Goal: Communication & Community: Answer question/provide support

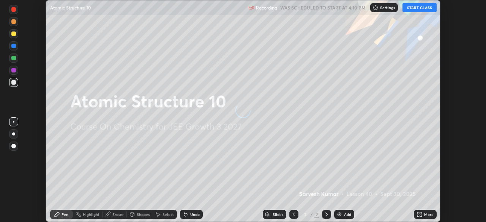
scroll to position [222, 486]
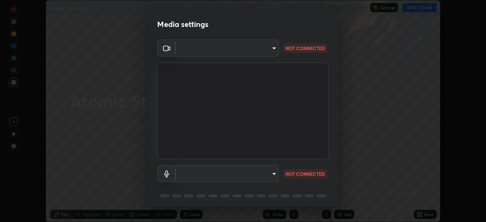
type input "45a9c953fc560ff4a06357cd143dcd85fc71fb1e664dcff5325b0048f3aa7c7e"
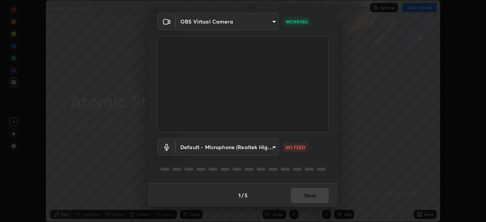
scroll to position [27, 0]
click at [272, 147] on body "Erase all Atomic Structure 10 Recording WAS SCHEDULED TO START AT 4:10 PM Setti…" at bounding box center [243, 111] width 486 height 222
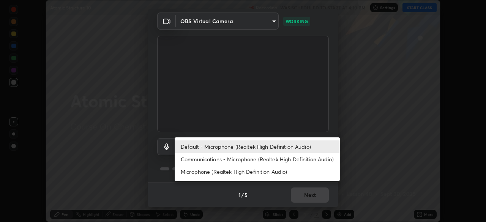
click at [236, 172] on li "Microphone (Realtek High Definition Audio)" at bounding box center [257, 172] width 165 height 13
type input "b1e924d81ffd4edaad47d28616cba732a129467e644e78493aafed4af52942b1"
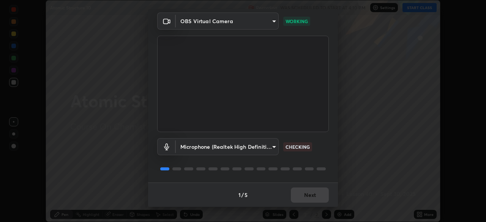
click at [272, 150] on body "Erase all Atomic Structure 10 Recording WAS SCHEDULED TO START AT 4:10 PM Setti…" at bounding box center [243, 111] width 486 height 222
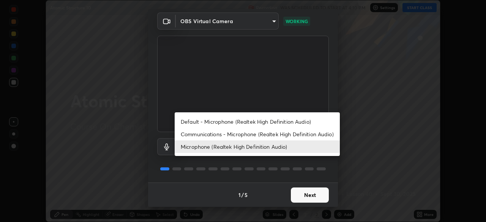
click at [240, 145] on li "Microphone (Realtek High Definition Audio)" at bounding box center [257, 147] width 165 height 13
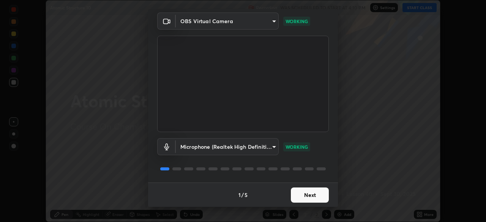
click at [301, 193] on button "Next" at bounding box center [310, 195] width 38 height 15
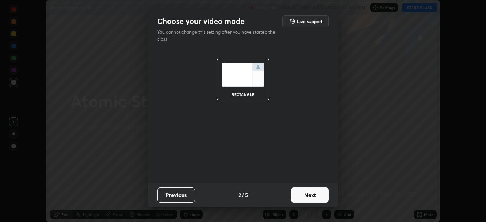
scroll to position [0, 0]
click at [302, 196] on button "Next" at bounding box center [310, 195] width 38 height 15
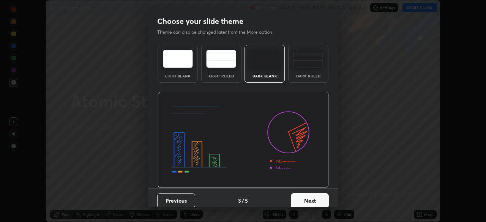
click at [303, 195] on button "Next" at bounding box center [310, 200] width 38 height 15
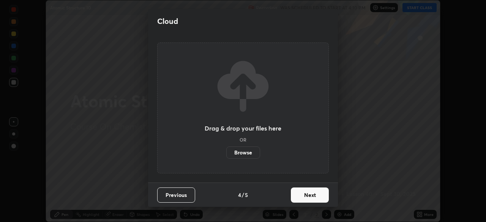
click at [303, 196] on button "Next" at bounding box center [310, 195] width 38 height 15
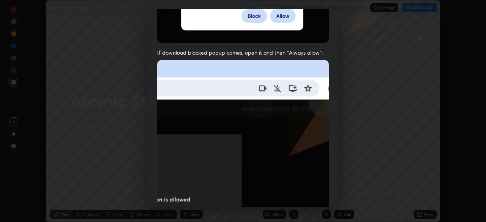
scroll to position [182, 0]
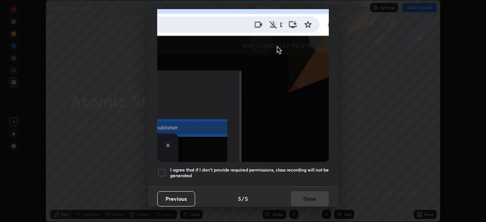
click at [162, 168] on div at bounding box center [161, 172] width 9 height 9
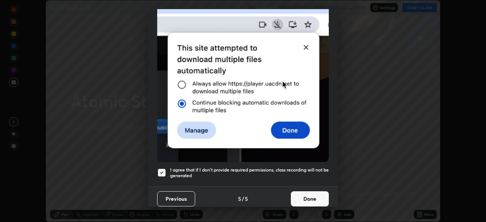
click at [301, 194] on button "Done" at bounding box center [310, 198] width 38 height 15
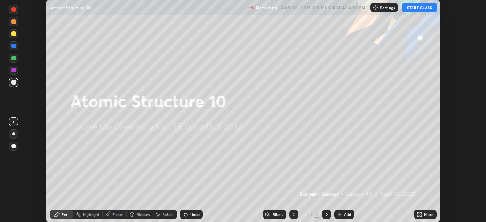
click at [421, 7] on button "START CLASS" at bounding box center [420, 7] width 34 height 9
click at [419, 215] on icon at bounding box center [420, 215] width 6 height 6
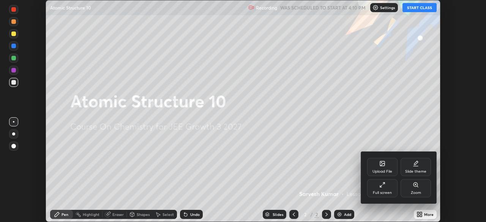
click at [373, 164] on div "Upload File" at bounding box center [382, 167] width 30 height 18
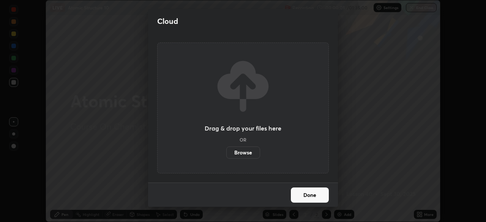
click at [242, 154] on label "Browse" at bounding box center [243, 153] width 34 height 12
click at [226, 154] on input "Browse" at bounding box center [226, 153] width 0 height 12
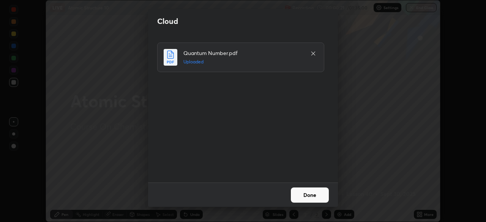
click at [314, 196] on button "Done" at bounding box center [310, 195] width 38 height 15
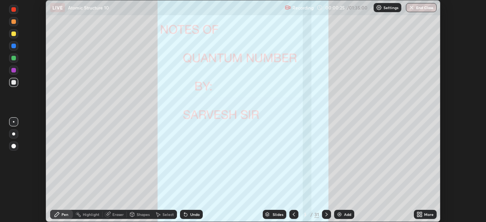
click at [279, 213] on div "Slides" at bounding box center [278, 215] width 11 height 4
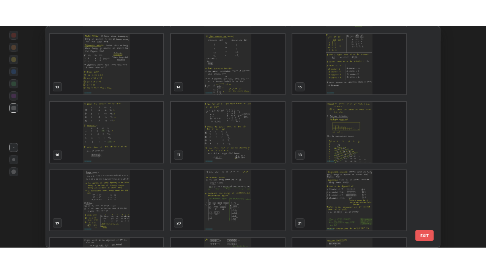
scroll to position [255, 0]
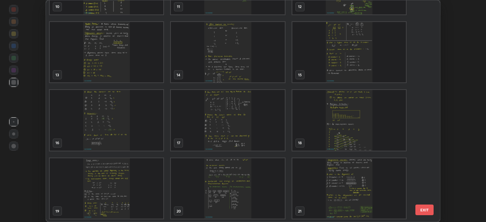
click at [235, 71] on img "grid" at bounding box center [228, 52] width 114 height 61
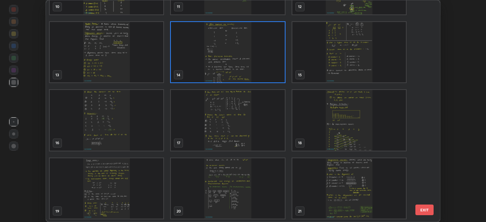
click at [235, 71] on img "grid" at bounding box center [228, 52] width 114 height 61
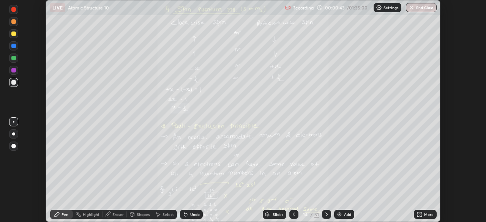
click at [326, 215] on icon at bounding box center [327, 215] width 6 height 6
click at [326, 212] on icon at bounding box center [327, 215] width 6 height 6
click at [326, 213] on icon at bounding box center [327, 215] width 2 height 4
click at [325, 216] on icon at bounding box center [327, 215] width 6 height 6
click at [418, 214] on icon at bounding box center [418, 213] width 2 height 2
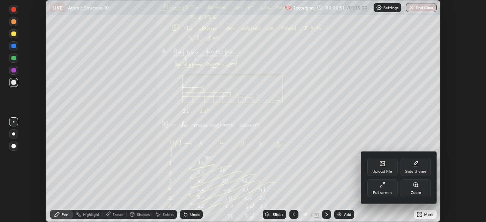
click at [378, 191] on div "Full screen" at bounding box center [382, 193] width 19 height 4
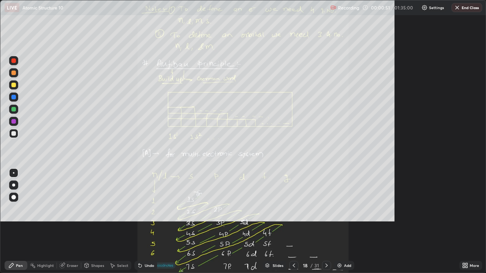
scroll to position [273, 486]
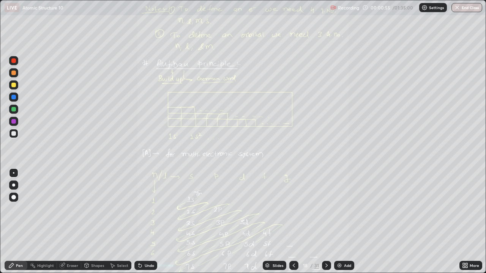
click at [347, 222] on div "Add" at bounding box center [347, 266] width 7 height 4
click at [95, 222] on div "Shapes" at bounding box center [97, 266] width 13 height 4
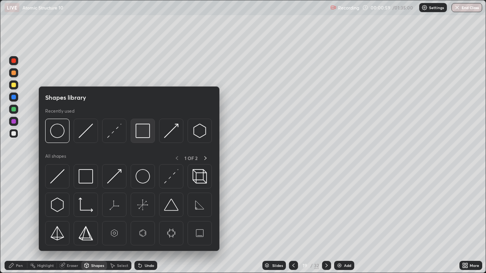
click at [144, 131] on img at bounding box center [143, 131] width 14 height 14
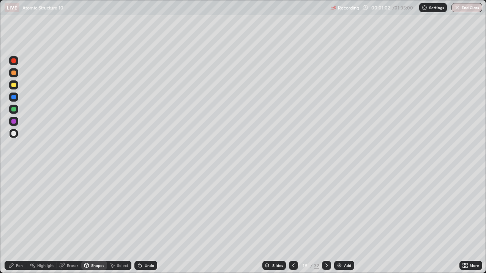
click at [95, 222] on div "Shapes" at bounding box center [97, 266] width 13 height 4
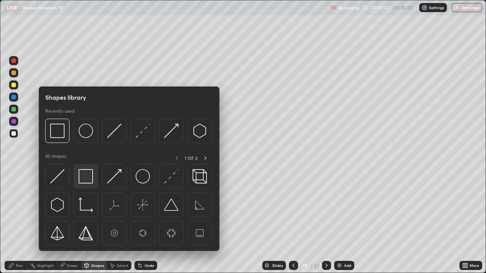
click at [84, 175] on img at bounding box center [86, 176] width 14 height 14
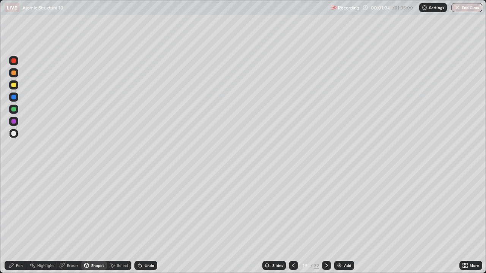
click at [14, 73] on div at bounding box center [13, 73] width 5 height 5
click at [120, 222] on div "Select" at bounding box center [119, 265] width 24 height 9
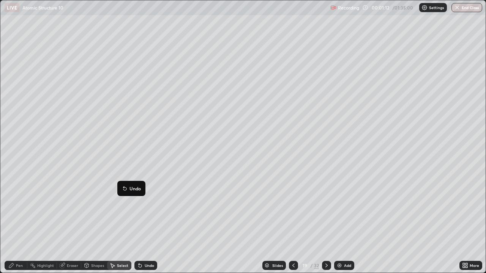
click at [130, 212] on div "0 ° Undo Copy Duplicate Duplicate to new slide Delete" at bounding box center [242, 136] width 485 height 273
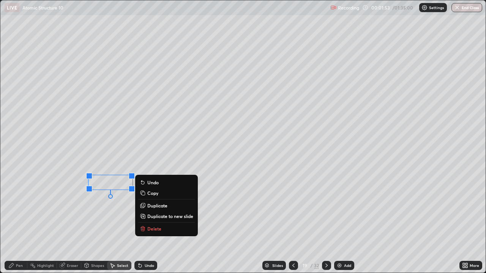
click at [150, 205] on p "Duplicate" at bounding box center [157, 206] width 20 height 6
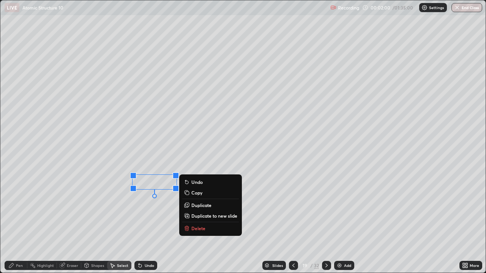
click at [121, 221] on div "0 ° Undo Copy Duplicate Duplicate to new slide Delete" at bounding box center [242, 136] width 485 height 273
click at [201, 207] on p "Duplicate" at bounding box center [201, 205] width 20 height 6
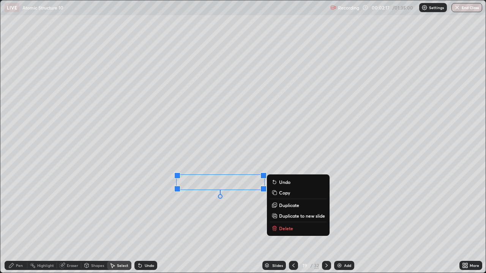
click at [214, 218] on div "0 ° Undo Copy Duplicate Duplicate to new slide Delete" at bounding box center [242, 136] width 485 height 273
click at [278, 205] on button "Duplicate" at bounding box center [298, 205] width 57 height 9
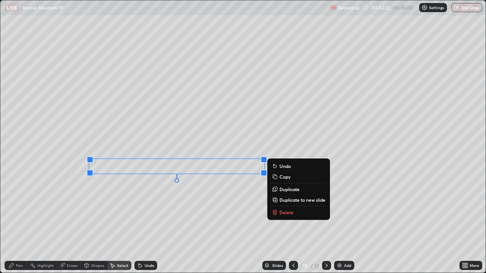
click at [155, 222] on div "0 ° Undo Copy Duplicate Duplicate to new slide Delete" at bounding box center [242, 136] width 485 height 273
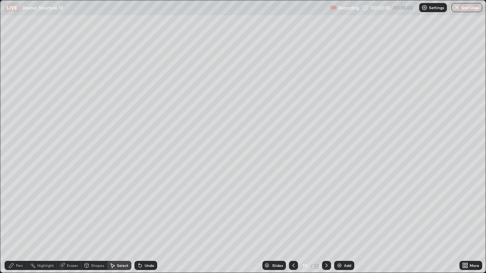
click at [292, 222] on icon at bounding box center [294, 266] width 6 height 6
click at [22, 222] on div "Pen" at bounding box center [16, 265] width 23 height 9
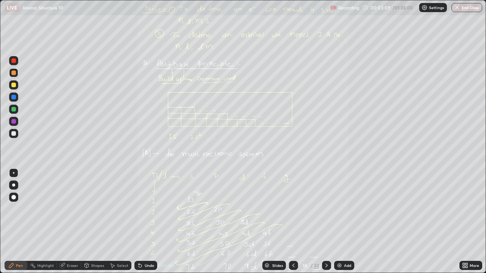
click at [123, 222] on div "Select" at bounding box center [122, 266] width 11 height 4
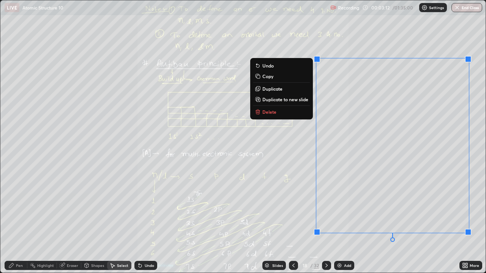
click at [274, 108] on button "Delete" at bounding box center [281, 111] width 57 height 9
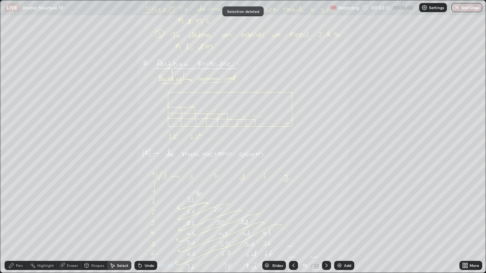
click at [326, 222] on icon at bounding box center [327, 266] width 2 height 4
click at [328, 222] on div at bounding box center [326, 265] width 9 height 9
click at [17, 222] on div "Pen" at bounding box center [19, 266] width 7 height 4
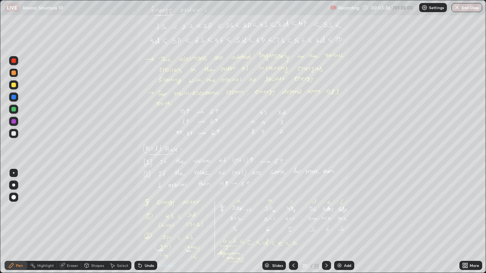
click at [118, 222] on div "Select" at bounding box center [119, 265] width 24 height 15
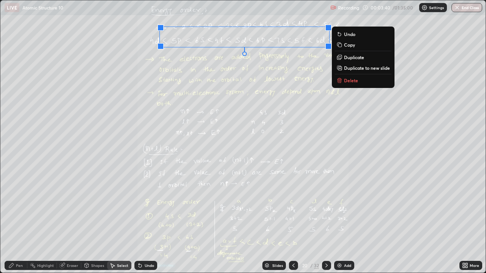
click at [346, 80] on p "Delete" at bounding box center [351, 80] width 14 height 6
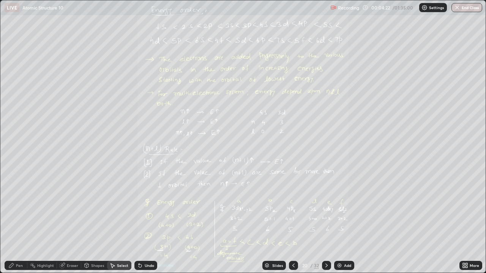
click at [23, 222] on div "Pen" at bounding box center [16, 265] width 23 height 9
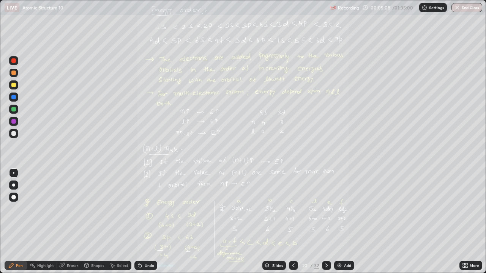
click at [60, 222] on div "Eraser" at bounding box center [69, 265] width 24 height 9
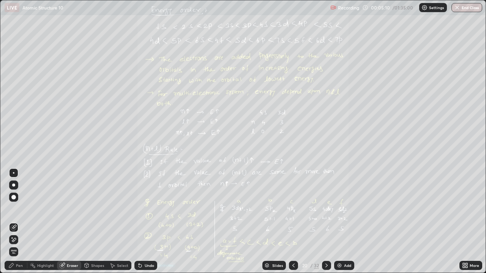
click at [16, 222] on div "Pen" at bounding box center [16, 265] width 23 height 9
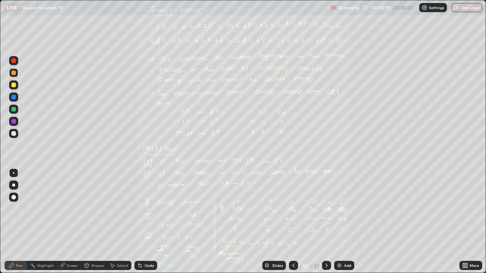
click at [65, 222] on icon at bounding box center [62, 266] width 6 height 6
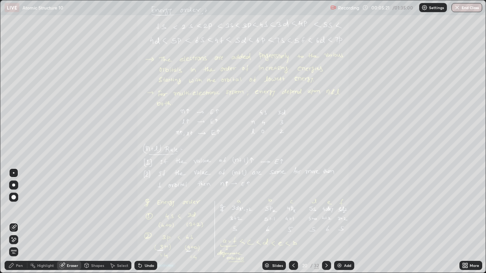
click at [65, 222] on icon at bounding box center [62, 266] width 6 height 6
click at [17, 222] on span "Erase all" at bounding box center [13, 252] width 8 height 5
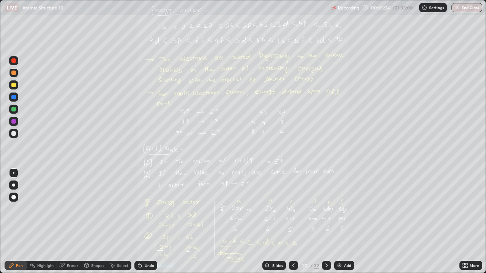
click at [15, 222] on div at bounding box center [14, 212] width 12 height 91
click at [289, 222] on div at bounding box center [293, 265] width 9 height 9
click at [293, 222] on icon at bounding box center [294, 266] width 6 height 6
click at [327, 222] on icon at bounding box center [327, 266] width 2 height 4
click at [324, 222] on icon at bounding box center [327, 266] width 6 height 6
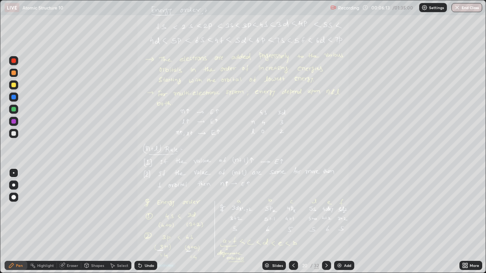
click at [14, 84] on div at bounding box center [13, 85] width 5 height 5
click at [118, 222] on div "Select" at bounding box center [122, 266] width 11 height 4
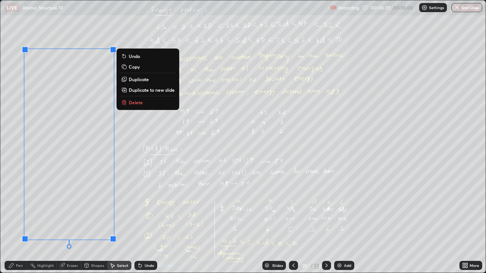
click at [127, 104] on button "Delete" at bounding box center [148, 102] width 57 height 9
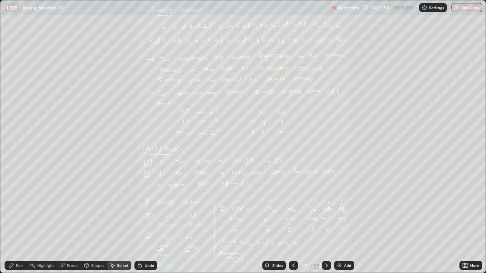
click at [466, 222] on icon at bounding box center [467, 265] width 2 height 2
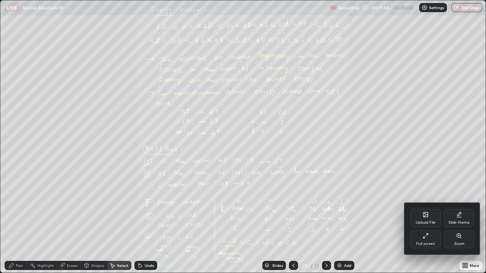
click at [454, 222] on div "Zoom" at bounding box center [459, 240] width 30 height 18
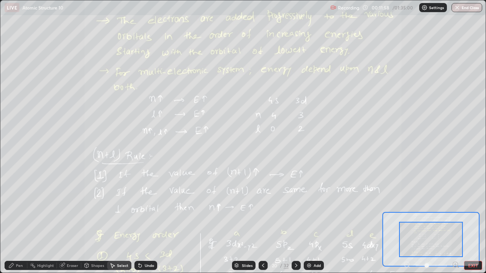
click at [455, 222] on icon at bounding box center [456, 265] width 2 height 0
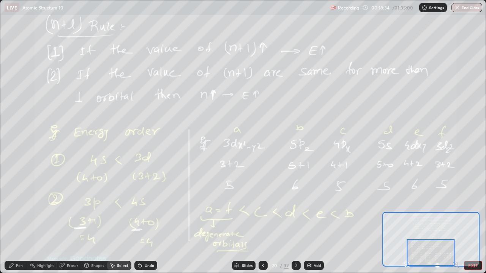
click at [297, 222] on div at bounding box center [296, 265] width 9 height 9
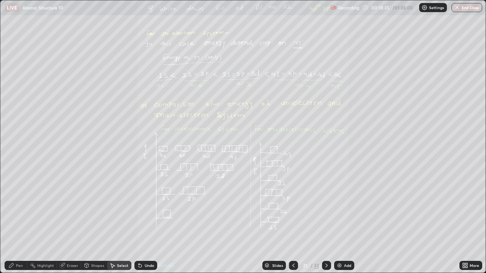
click at [465, 222] on icon at bounding box center [464, 265] width 2 height 2
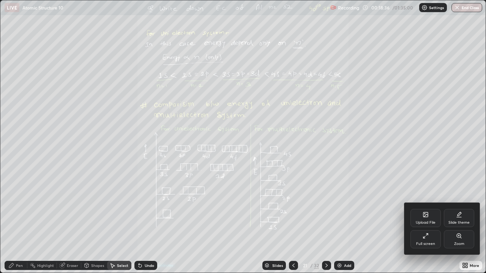
click at [462, 222] on div "Zoom" at bounding box center [459, 240] width 30 height 18
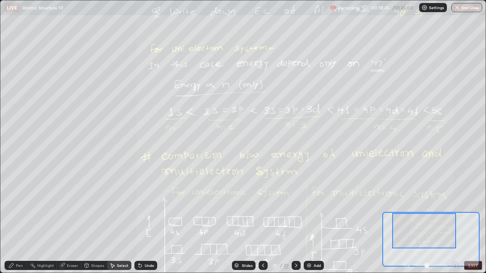
click at [407, 222] on div at bounding box center [431, 265] width 56 height 9
click at [262, 222] on div at bounding box center [263, 265] width 9 height 9
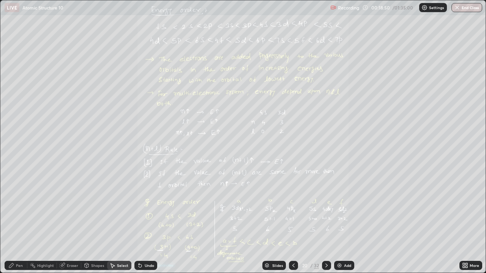
click at [293, 222] on icon at bounding box center [294, 266] width 6 height 6
click at [325, 222] on icon at bounding box center [327, 266] width 6 height 6
click at [338, 222] on img at bounding box center [340, 266] width 6 height 6
click at [16, 222] on div "Pen" at bounding box center [16, 265] width 23 height 9
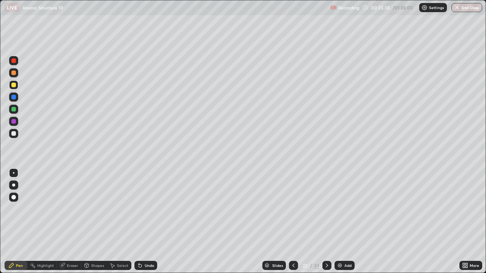
click at [14, 87] on div at bounding box center [13, 85] width 5 height 5
click at [14, 134] on div at bounding box center [13, 133] width 5 height 5
click at [10, 107] on div at bounding box center [13, 109] width 9 height 9
click at [67, 222] on div "Eraser" at bounding box center [69, 265] width 24 height 9
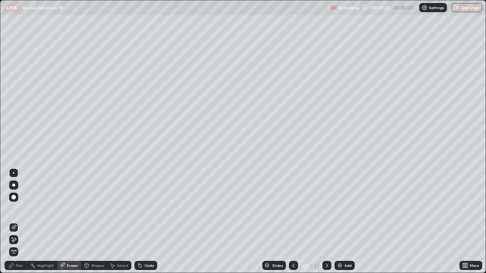
click at [16, 222] on div "Pen" at bounding box center [16, 265] width 23 height 9
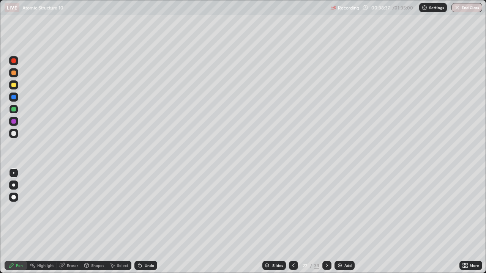
click at [72, 222] on div "Eraser" at bounding box center [69, 265] width 24 height 9
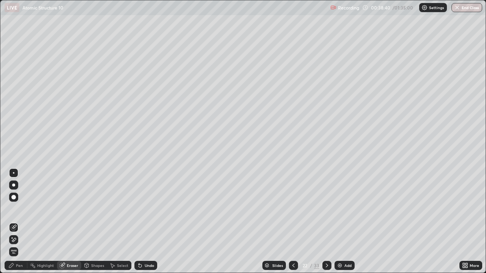
click at [20, 222] on div "Pen" at bounding box center [19, 266] width 7 height 4
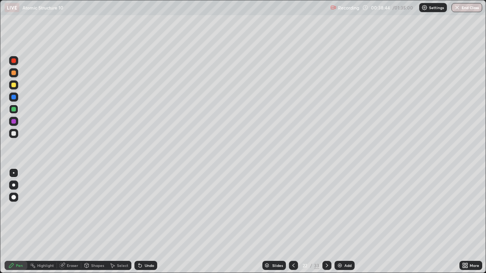
click at [74, 222] on div "Eraser" at bounding box center [72, 266] width 11 height 4
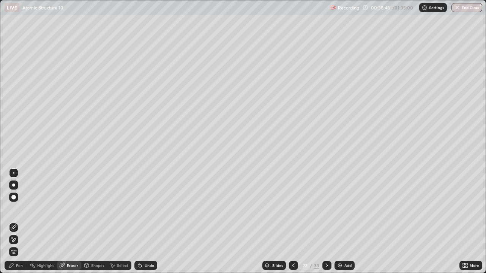
click at [22, 222] on div "Pen" at bounding box center [16, 265] width 23 height 9
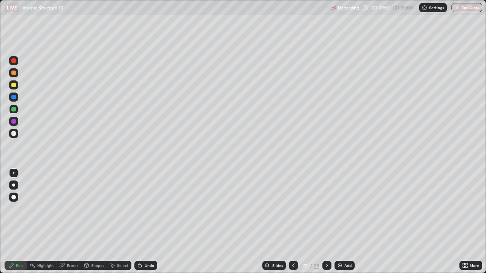
click at [326, 222] on icon at bounding box center [327, 266] width 6 height 6
click at [292, 222] on icon at bounding box center [294, 266] width 6 height 6
click at [14, 132] on div at bounding box center [13, 133] width 5 height 5
click at [13, 122] on div at bounding box center [13, 121] width 5 height 5
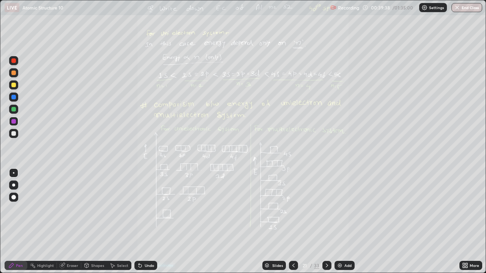
click at [67, 222] on div "Eraser" at bounding box center [72, 266] width 11 height 4
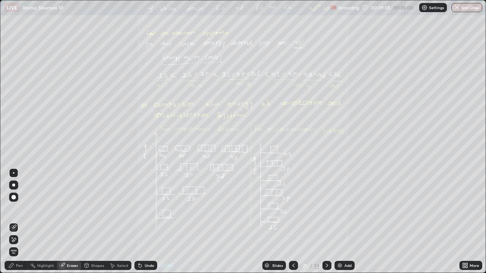
click at [15, 222] on icon at bounding box center [14, 240] width 4 height 4
click at [16, 222] on div "Pen" at bounding box center [16, 265] width 23 height 9
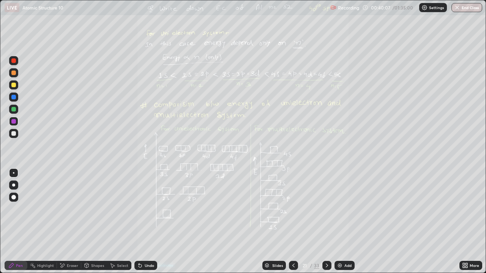
click at [67, 222] on div "Eraser" at bounding box center [72, 266] width 11 height 4
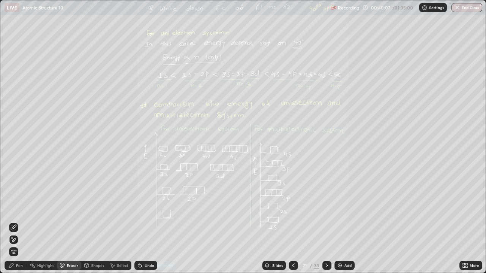
click at [9, 222] on div "Erase all" at bounding box center [13, 252] width 9 height 9
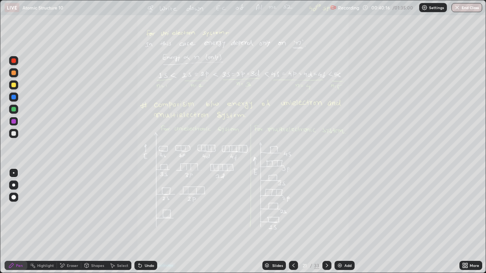
click at [464, 222] on icon at bounding box center [464, 267] width 2 height 2
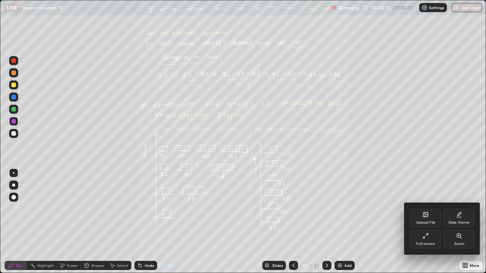
click at [421, 219] on div "Upload File" at bounding box center [426, 218] width 30 height 18
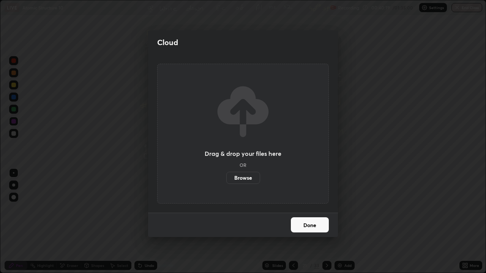
click at [323, 222] on div "Cloud Drag & drop your files here OR Browse Done" at bounding box center [243, 136] width 486 height 273
click at [464, 222] on div "Cloud Drag & drop your files here OR Browse Done" at bounding box center [243, 136] width 486 height 273
click at [314, 222] on button "Done" at bounding box center [310, 225] width 38 height 15
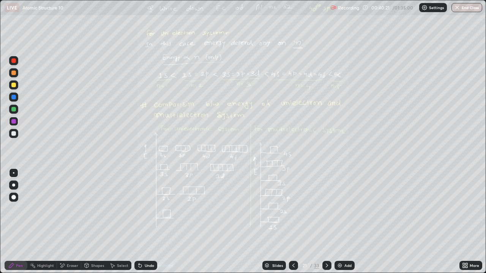
click at [466, 222] on icon at bounding box center [467, 265] width 2 height 2
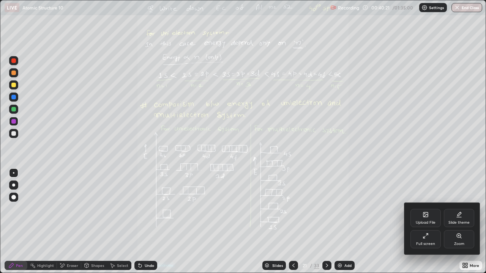
click at [453, 222] on div "Zoom" at bounding box center [459, 240] width 30 height 18
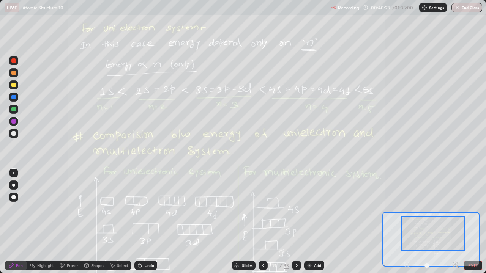
click at [455, 222] on icon at bounding box center [456, 265] width 2 height 0
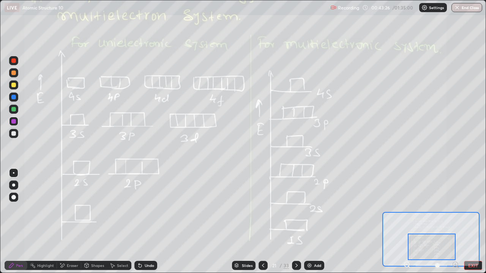
click at [479, 222] on div at bounding box center [430, 239] width 97 height 55
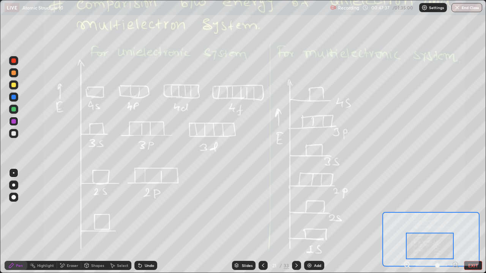
click at [298, 222] on div at bounding box center [296, 265] width 9 height 9
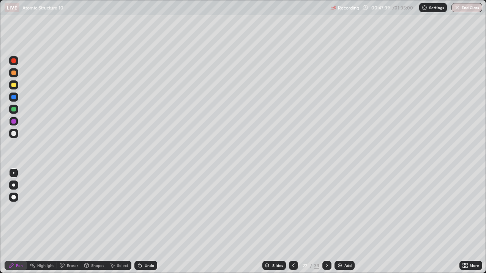
click at [326, 222] on icon at bounding box center [327, 266] width 6 height 6
click at [121, 222] on div "Select" at bounding box center [122, 266] width 11 height 4
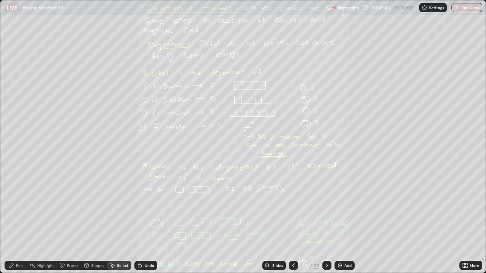
click at [464, 222] on icon at bounding box center [464, 265] width 2 height 2
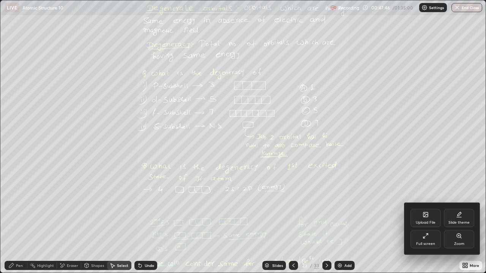
click at [454, 222] on div "Zoom" at bounding box center [459, 240] width 30 height 18
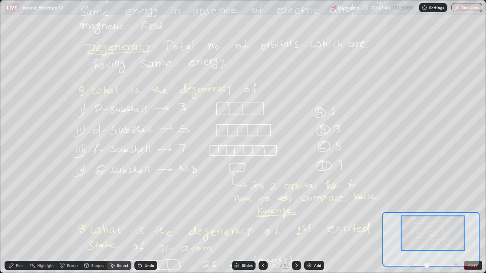
click at [454, 222] on icon at bounding box center [456, 265] width 8 height 8
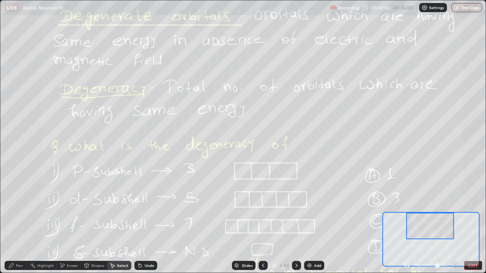
click at [18, 222] on div "Pen" at bounding box center [19, 266] width 7 height 4
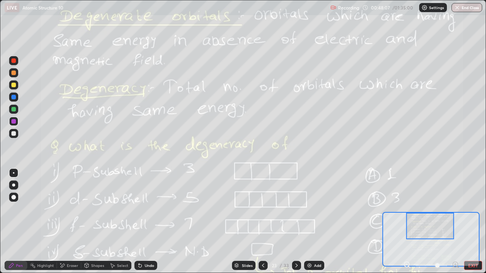
click at [67, 222] on div "Eraser" at bounding box center [72, 266] width 11 height 4
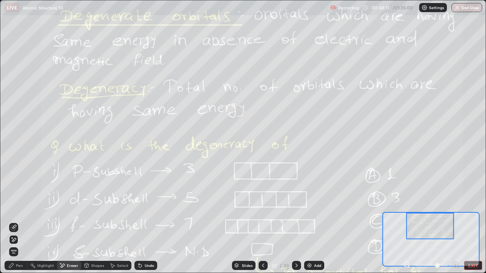
click at [113, 222] on icon at bounding box center [113, 266] width 4 height 5
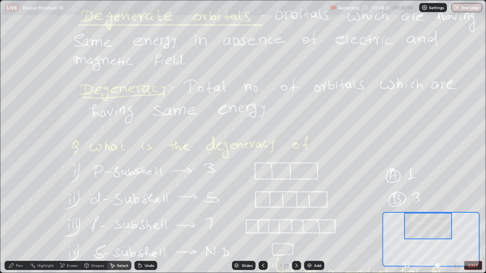
click at [19, 222] on div "Pen" at bounding box center [19, 266] width 7 height 4
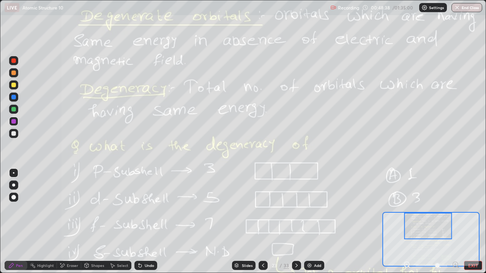
click at [67, 222] on div "Eraser" at bounding box center [72, 266] width 11 height 4
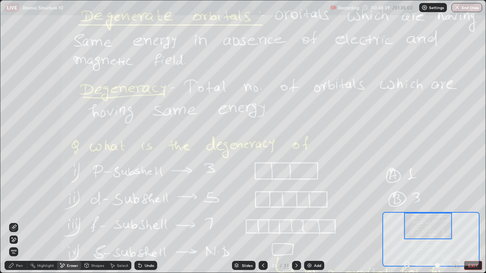
click at [14, 222] on span "Erase all" at bounding box center [13, 252] width 8 height 5
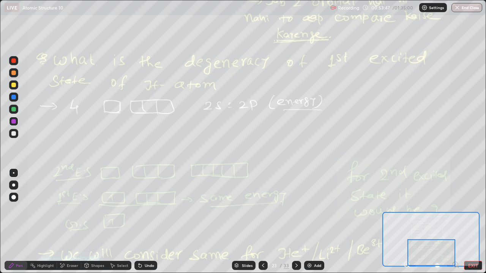
click at [263, 222] on icon at bounding box center [263, 266] width 6 height 6
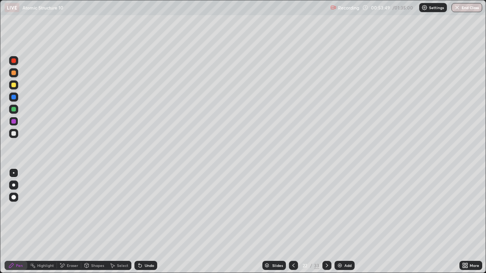
click at [292, 222] on icon at bounding box center [294, 266] width 6 height 6
click at [14, 109] on div at bounding box center [13, 109] width 5 height 5
click at [324, 222] on icon at bounding box center [327, 266] width 6 height 6
click at [322, 222] on div at bounding box center [326, 265] width 9 height 15
click at [324, 222] on icon at bounding box center [327, 266] width 6 height 6
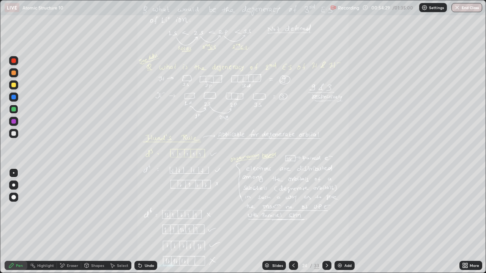
click at [292, 222] on icon at bounding box center [293, 266] width 2 height 4
click at [291, 222] on icon at bounding box center [294, 266] width 6 height 6
click at [13, 136] on div at bounding box center [13, 133] width 9 height 9
click at [13, 110] on div at bounding box center [13, 109] width 5 height 5
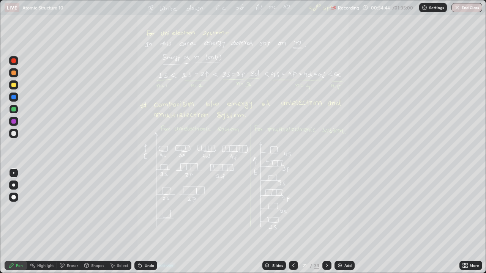
click at [324, 222] on div at bounding box center [326, 265] width 9 height 9
click at [324, 222] on icon at bounding box center [327, 266] width 6 height 6
click at [322, 222] on div at bounding box center [326, 265] width 9 height 9
click at [70, 222] on div "Eraser" at bounding box center [72, 266] width 11 height 4
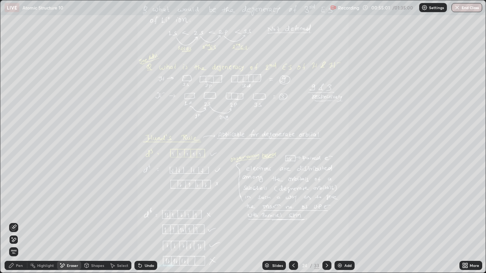
click at [17, 222] on div "Pen" at bounding box center [19, 266] width 7 height 4
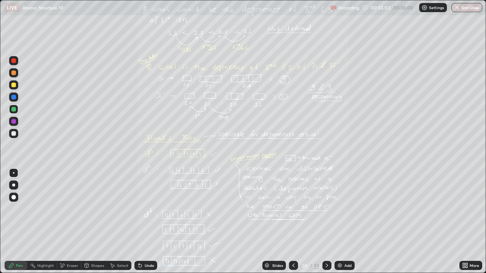
click at [291, 222] on icon at bounding box center [294, 266] width 6 height 6
click at [462, 222] on icon at bounding box center [465, 266] width 6 height 6
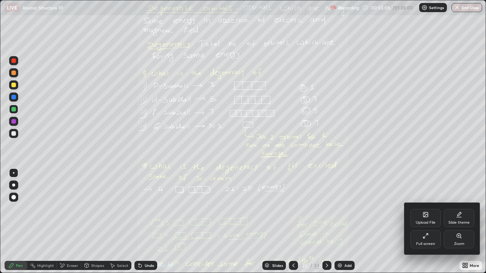
click at [454, 222] on div "Zoom" at bounding box center [459, 240] width 30 height 18
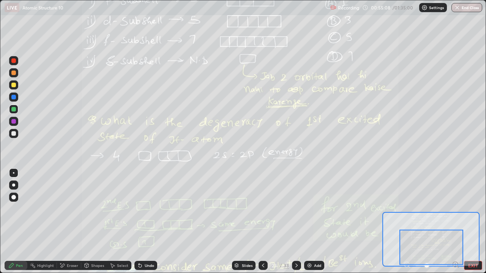
click at [456, 222] on icon at bounding box center [456, 265] width 8 height 8
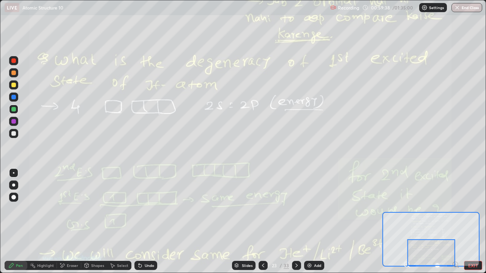
click at [297, 222] on div at bounding box center [296, 265] width 9 height 9
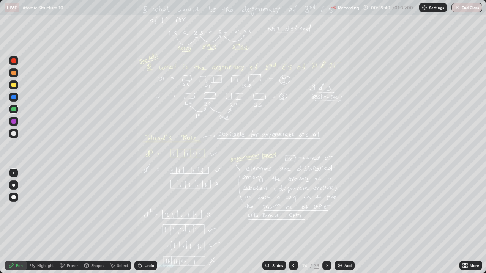
click at [464, 222] on icon at bounding box center [464, 265] width 2 height 2
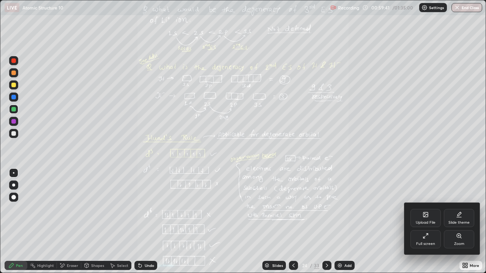
click at [461, 222] on div "Zoom" at bounding box center [459, 240] width 30 height 18
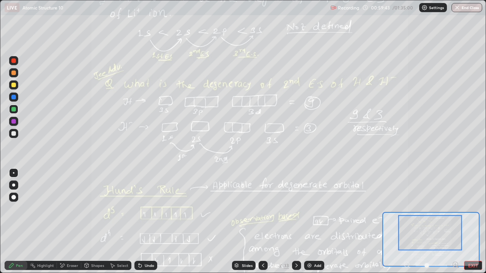
click at [455, 222] on icon at bounding box center [456, 265] width 2 height 0
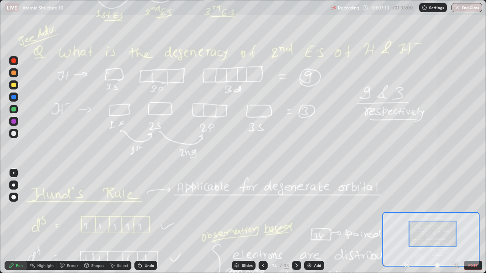
click at [263, 222] on icon at bounding box center [263, 266] width 2 height 4
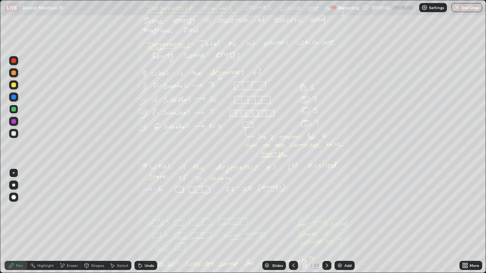
click at [261, 222] on div "Slides 23 / 33 Add" at bounding box center [308, 265] width 302 height 15
click at [293, 222] on icon at bounding box center [294, 266] width 6 height 6
click at [292, 222] on icon at bounding box center [294, 266] width 6 height 6
click at [293, 222] on icon at bounding box center [294, 266] width 6 height 6
click at [328, 222] on icon at bounding box center [327, 266] width 6 height 6
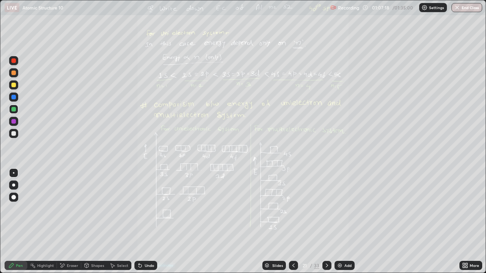
click at [75, 222] on div "Eraser" at bounding box center [72, 266] width 11 height 4
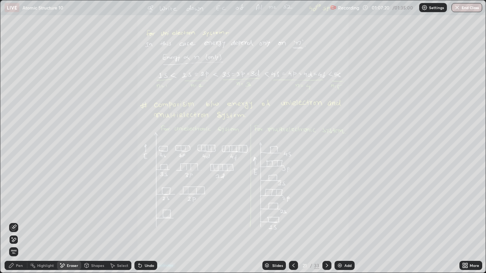
click at [14, 222] on div "Pen" at bounding box center [16, 265] width 23 height 9
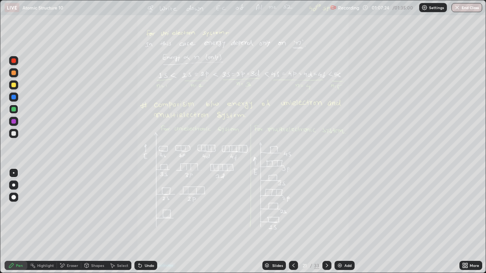
click at [13, 74] on div at bounding box center [13, 73] width 5 height 5
click at [324, 222] on icon at bounding box center [327, 266] width 6 height 6
click at [327, 222] on icon at bounding box center [327, 266] width 6 height 6
click at [328, 222] on icon at bounding box center [327, 266] width 6 height 6
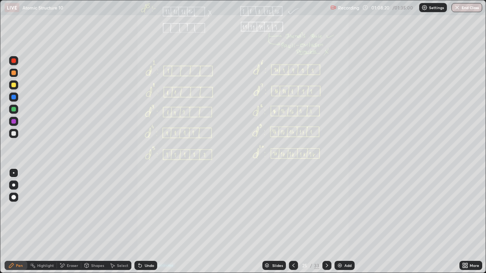
click at [329, 222] on icon at bounding box center [327, 266] width 6 height 6
click at [294, 222] on icon at bounding box center [294, 266] width 6 height 6
click at [296, 222] on icon at bounding box center [294, 266] width 6 height 6
click at [74, 222] on div "Eraser" at bounding box center [72, 266] width 11 height 4
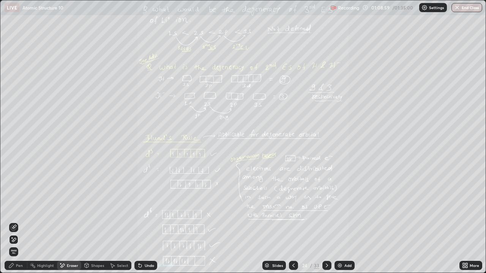
click at [22, 222] on div "Pen" at bounding box center [19, 266] width 7 height 4
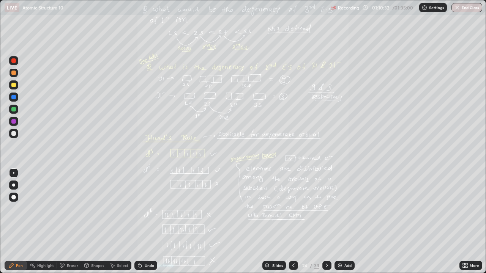
click at [166, 222] on div "Slides 24 / 33 Add" at bounding box center [308, 265] width 302 height 15
click at [163, 222] on div "Slides 24 / 33 Add" at bounding box center [308, 265] width 302 height 15
click at [174, 222] on div "Slides 24 / 33 Add" at bounding box center [308, 265] width 302 height 15
click at [173, 222] on div "Slides 24 / 33 Add" at bounding box center [308, 265] width 302 height 15
click at [181, 222] on div "Slides 24 / 33 Add" at bounding box center [308, 265] width 302 height 15
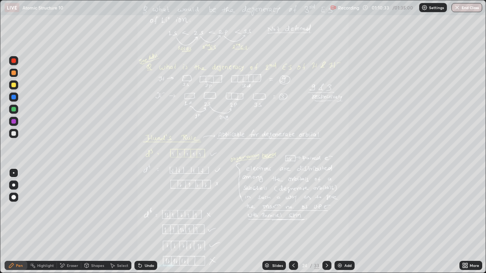
click at [190, 222] on div "Slides 24 / 33 Add" at bounding box center [308, 265] width 302 height 15
click at [69, 222] on div "Eraser" at bounding box center [69, 265] width 24 height 9
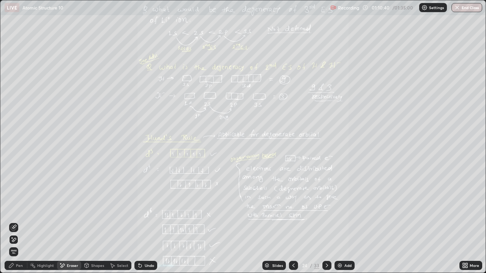
click at [14, 222] on span "Erase all" at bounding box center [13, 252] width 8 height 5
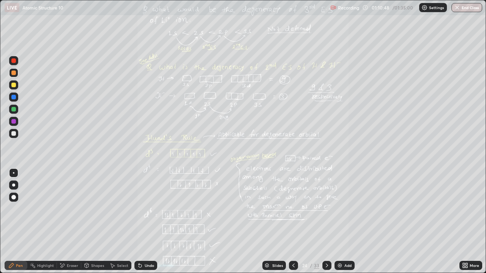
click at [468, 222] on div "More" at bounding box center [471, 265] width 23 height 9
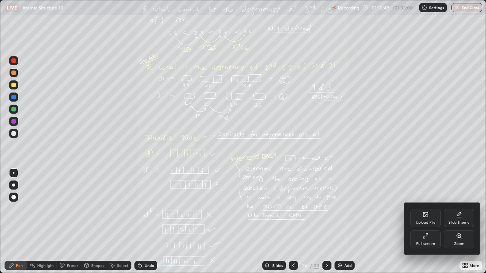
click at [461, 222] on div "Zoom" at bounding box center [459, 240] width 30 height 18
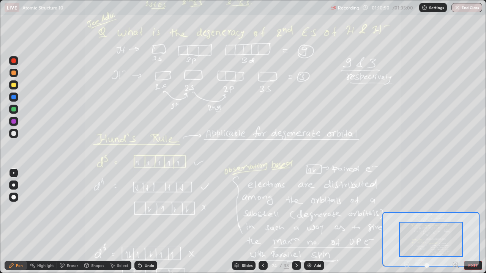
click at [454, 222] on icon at bounding box center [456, 265] width 8 height 8
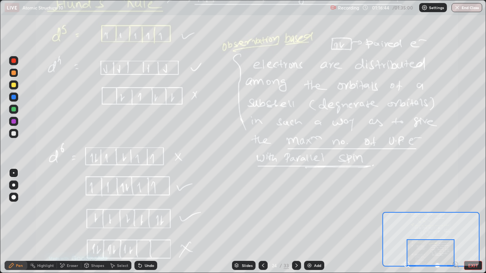
click at [296, 222] on icon at bounding box center [297, 266] width 6 height 6
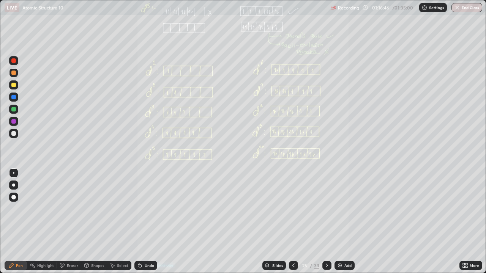
click at [473, 222] on div "More" at bounding box center [474, 266] width 9 height 4
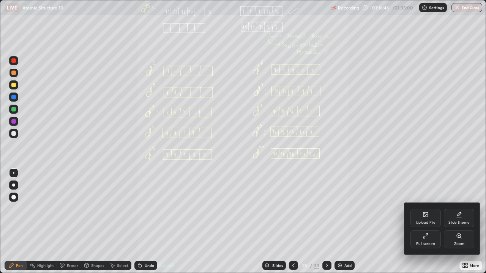
click at [460, 222] on div "Zoom" at bounding box center [459, 244] width 10 height 4
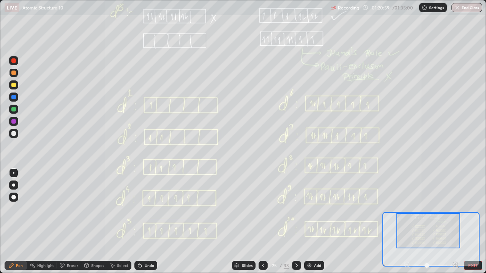
click at [297, 222] on icon at bounding box center [297, 266] width 6 height 6
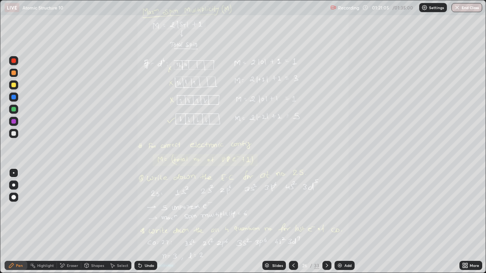
click at [14, 111] on div at bounding box center [13, 109] width 5 height 5
click at [72, 222] on div "Eraser" at bounding box center [69, 265] width 24 height 9
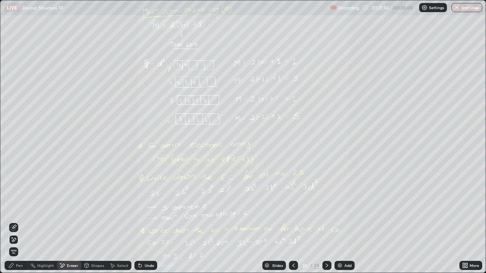
click at [15, 222] on span "Erase all" at bounding box center [13, 252] width 8 height 5
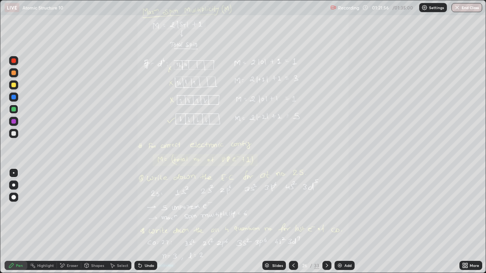
click at [21, 222] on div "Pen" at bounding box center [19, 266] width 7 height 4
click at [293, 222] on icon at bounding box center [294, 266] width 6 height 6
click at [12, 135] on div at bounding box center [13, 133] width 5 height 5
click at [326, 222] on icon at bounding box center [327, 266] width 6 height 6
click at [71, 222] on div "Eraser" at bounding box center [72, 266] width 11 height 4
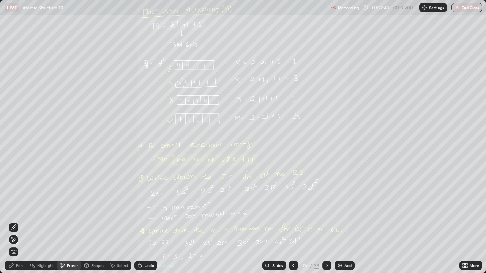
click at [19, 222] on div "Pen" at bounding box center [19, 266] width 7 height 4
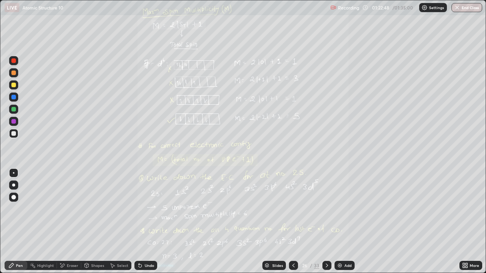
click at [70, 222] on div "Eraser" at bounding box center [72, 266] width 11 height 4
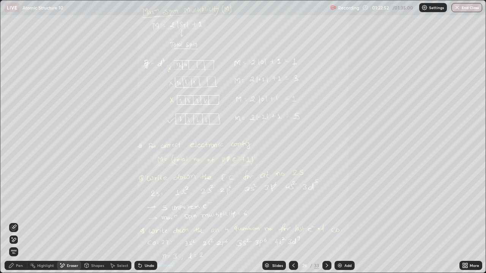
click at [19, 222] on div "Pen" at bounding box center [19, 266] width 7 height 4
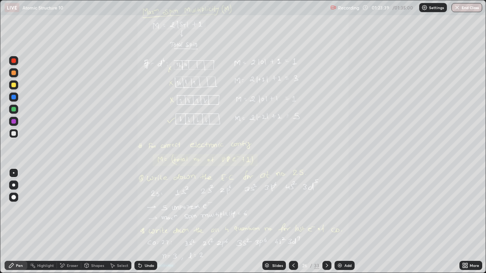
click at [475, 222] on div "More" at bounding box center [474, 266] width 9 height 4
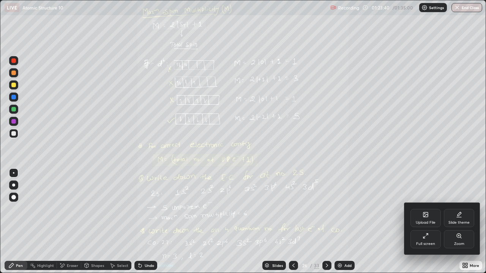
click at [460, 222] on div "Zoom" at bounding box center [459, 244] width 10 height 4
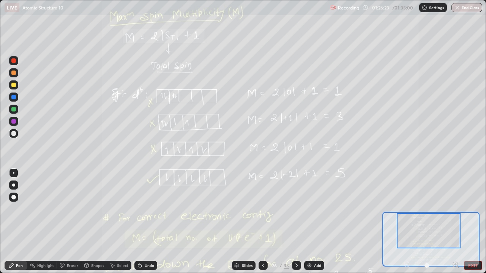
click at [467, 9] on button "End Class" at bounding box center [467, 7] width 31 height 9
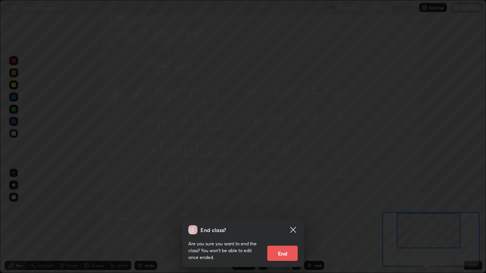
click at [271, 166] on div "End class? Are you sure you want to end the class? You won’t be able to edit on…" at bounding box center [243, 136] width 486 height 273
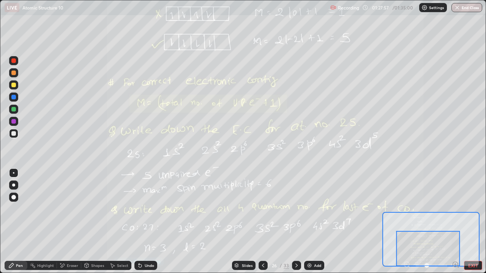
click at [462, 10] on button "End Class" at bounding box center [467, 7] width 31 height 9
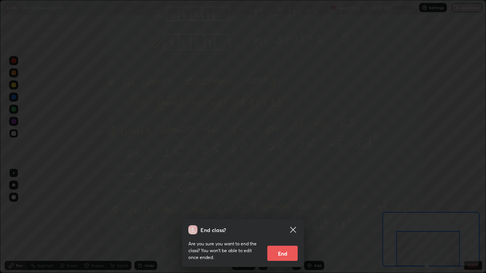
click at [280, 222] on button "End" at bounding box center [282, 253] width 30 height 15
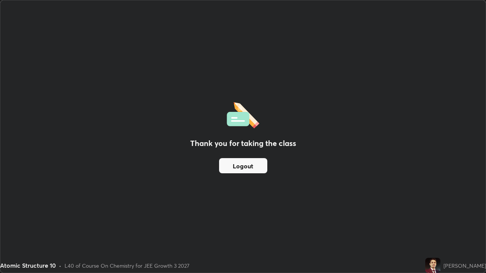
click at [238, 172] on button "Logout" at bounding box center [243, 165] width 48 height 15
click at [242, 169] on button "Logout" at bounding box center [243, 165] width 48 height 15
click at [241, 165] on button "Logout" at bounding box center [243, 165] width 48 height 15
click at [231, 163] on button "Logout" at bounding box center [243, 165] width 48 height 15
click at [241, 169] on button "Logout" at bounding box center [243, 165] width 48 height 15
